Goal: Navigation & Orientation: Find specific page/section

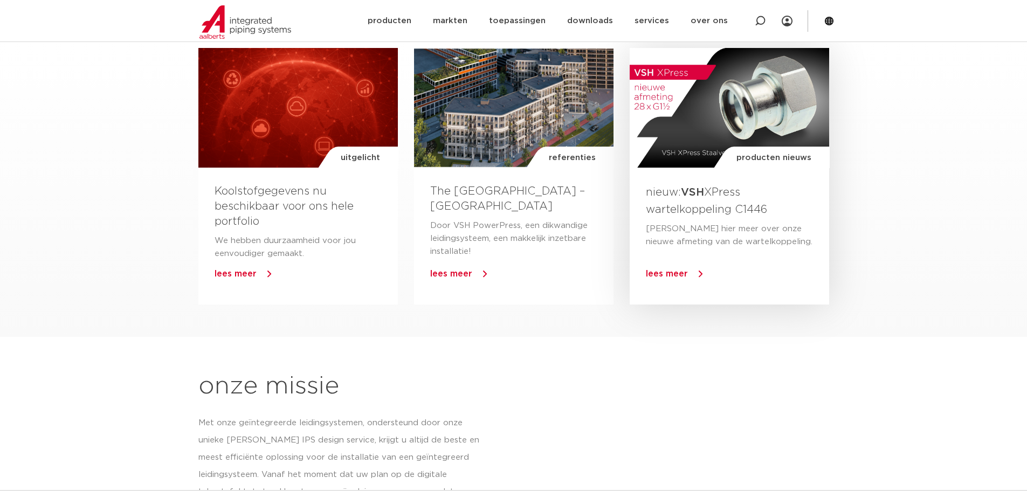
click at [695, 124] on div "producten nieuws" at bounding box center [728, 108] width 199 height 120
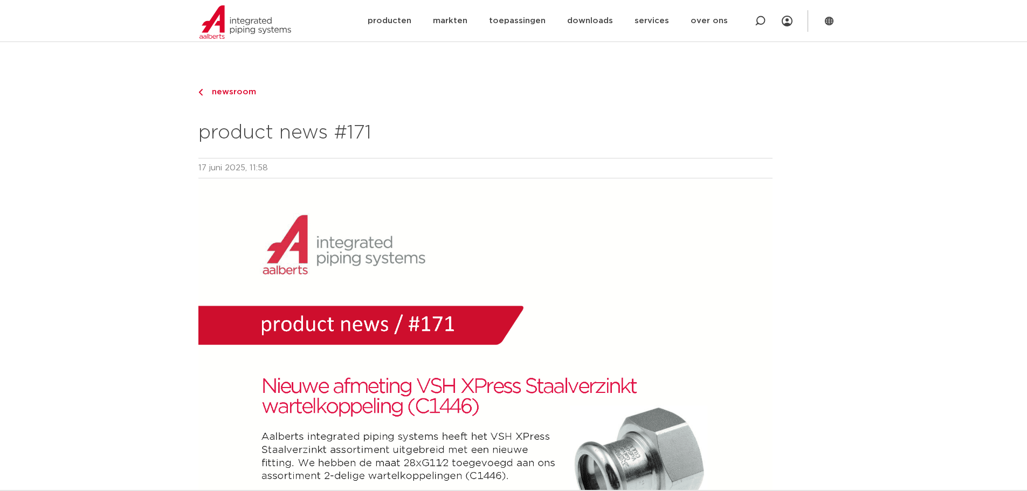
click at [239, 93] on span "newsroom" at bounding box center [230, 92] width 51 height 8
